Goal: Transaction & Acquisition: Purchase product/service

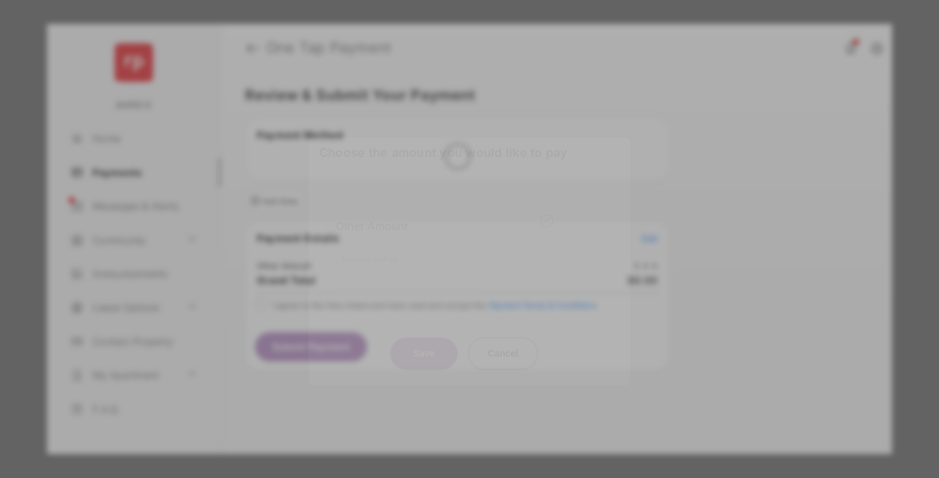
click at [445, 215] on div "Other Amount" at bounding box center [444, 226] width 217 height 23
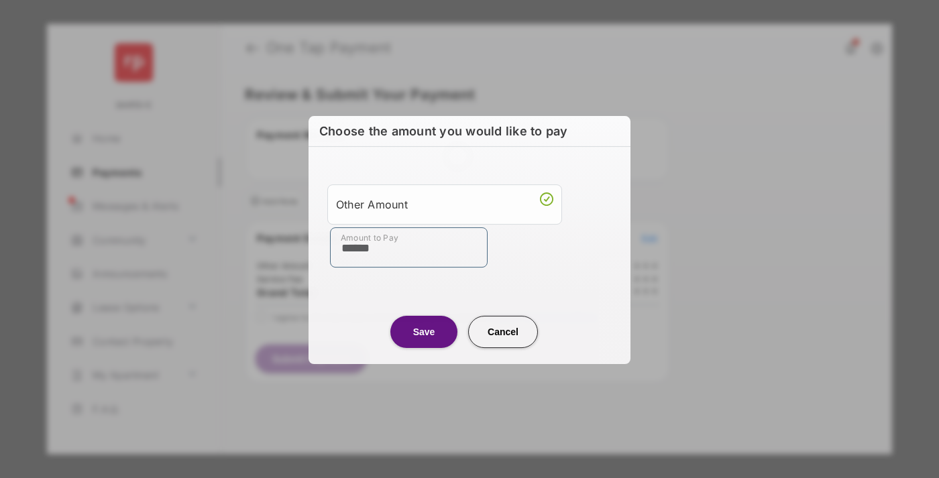
type input "******"
click at [424, 331] on button "Save" at bounding box center [424, 332] width 67 height 32
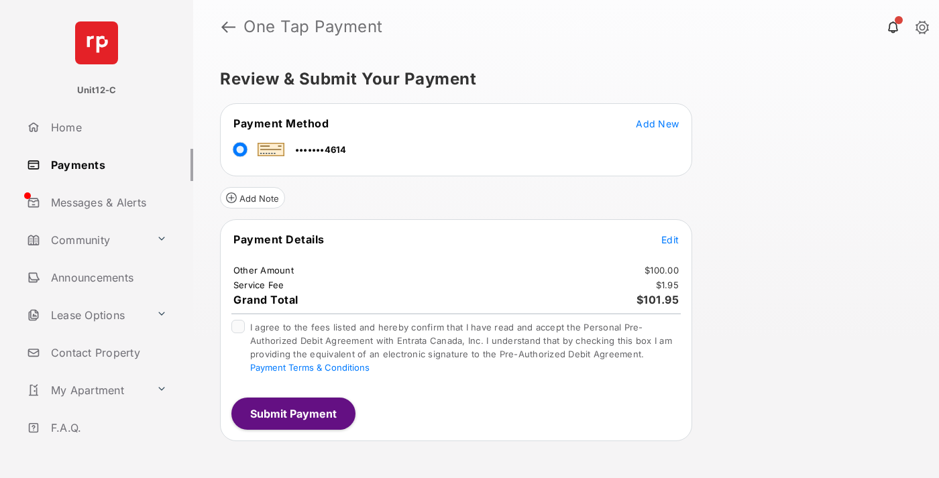
click at [670, 240] on span "Edit" at bounding box center [670, 239] width 17 height 11
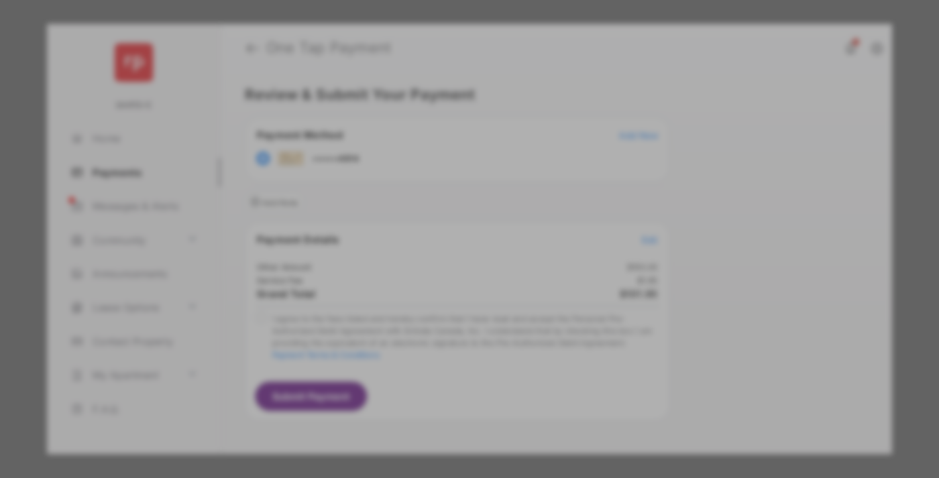
click at [424, 351] on button "Save" at bounding box center [424, 354] width 67 height 32
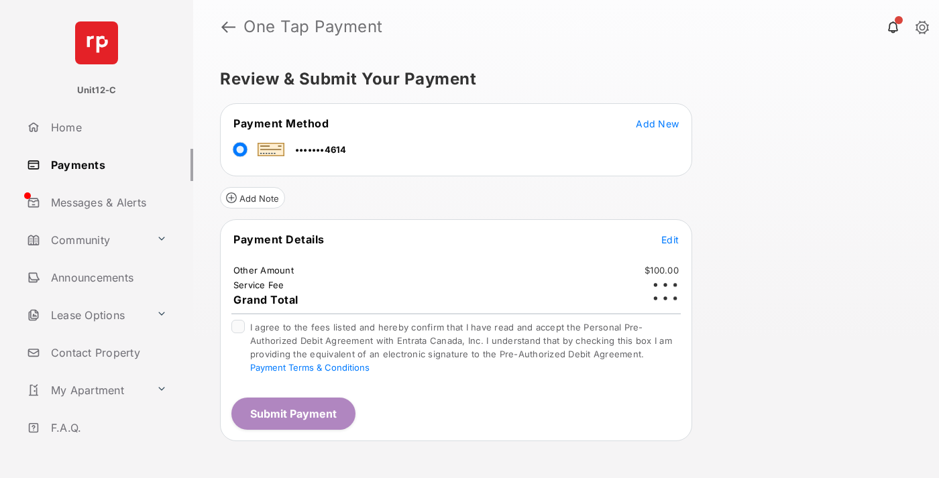
click at [293, 413] on button "Submit Payment" at bounding box center [294, 414] width 124 height 32
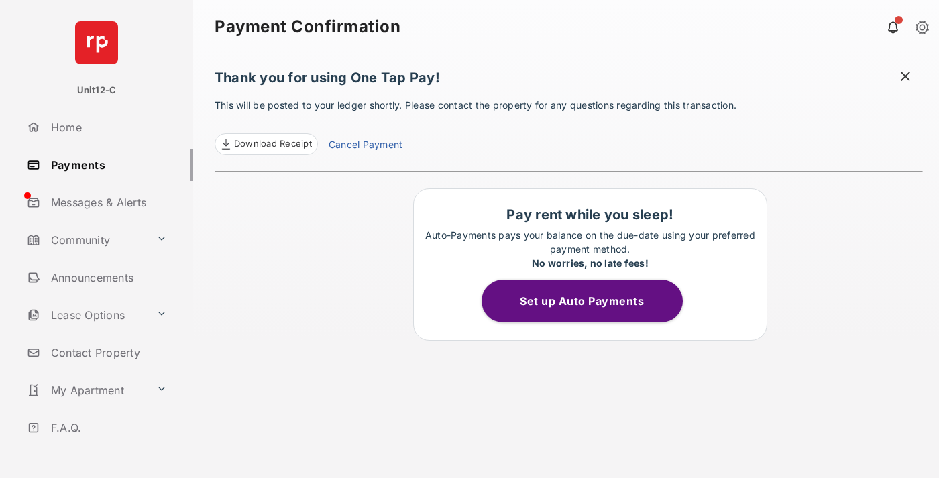
click at [906, 78] on span at bounding box center [905, 78] width 13 height 17
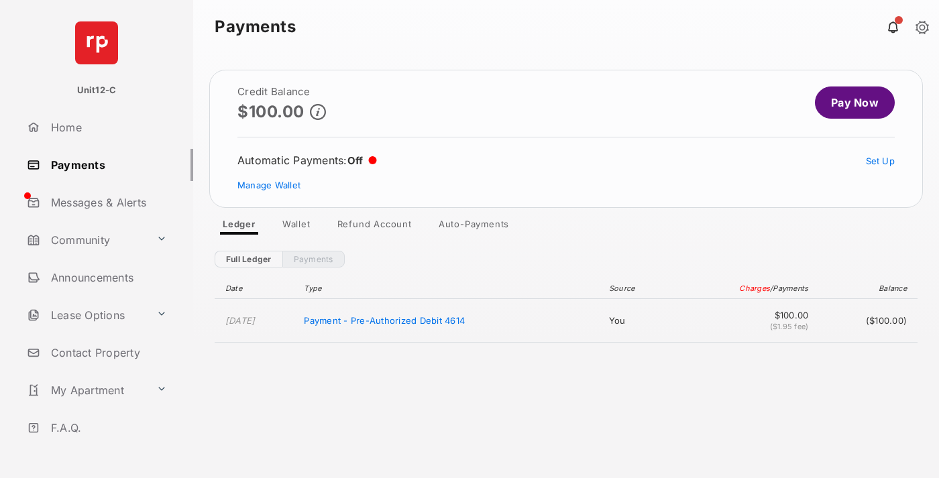
click at [269, 185] on link "Manage Wallet" at bounding box center [269, 185] width 63 height 11
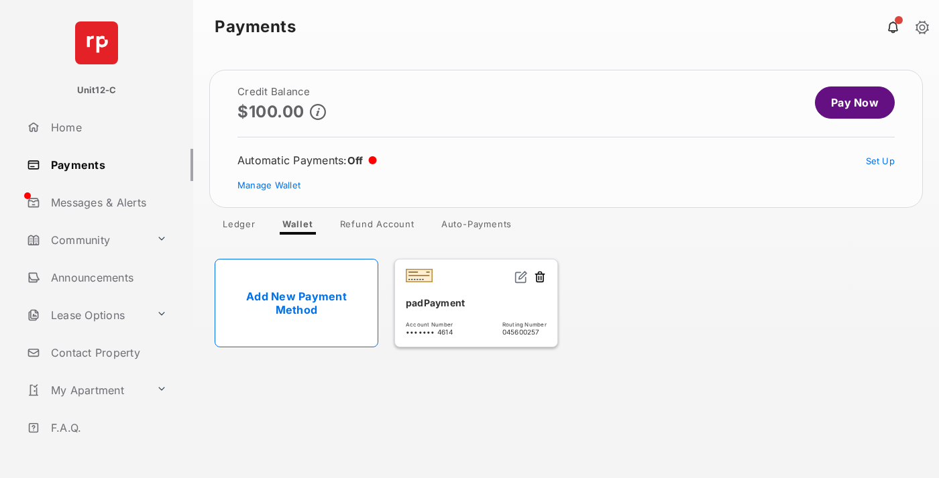
click at [540, 278] on button at bounding box center [539, 277] width 13 height 15
